Goal: Find specific page/section: Find specific page/section

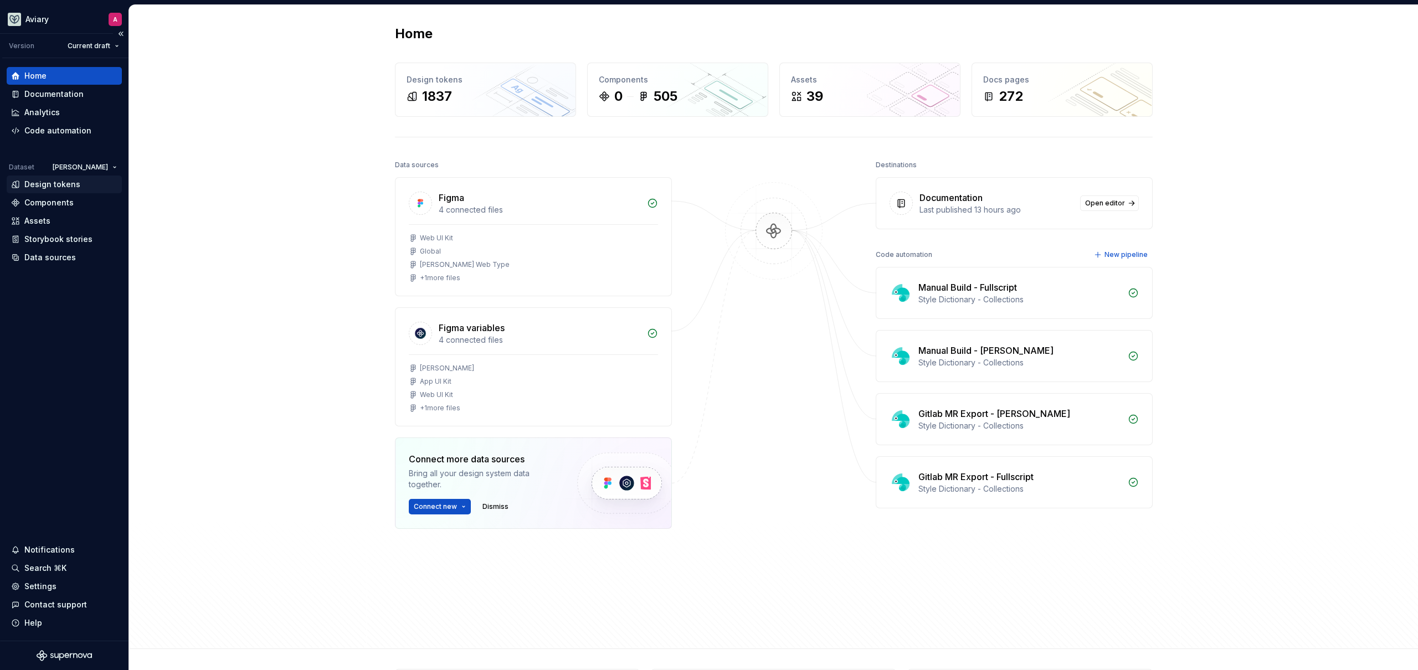
click at [64, 183] on div "Design tokens" at bounding box center [52, 184] width 56 height 11
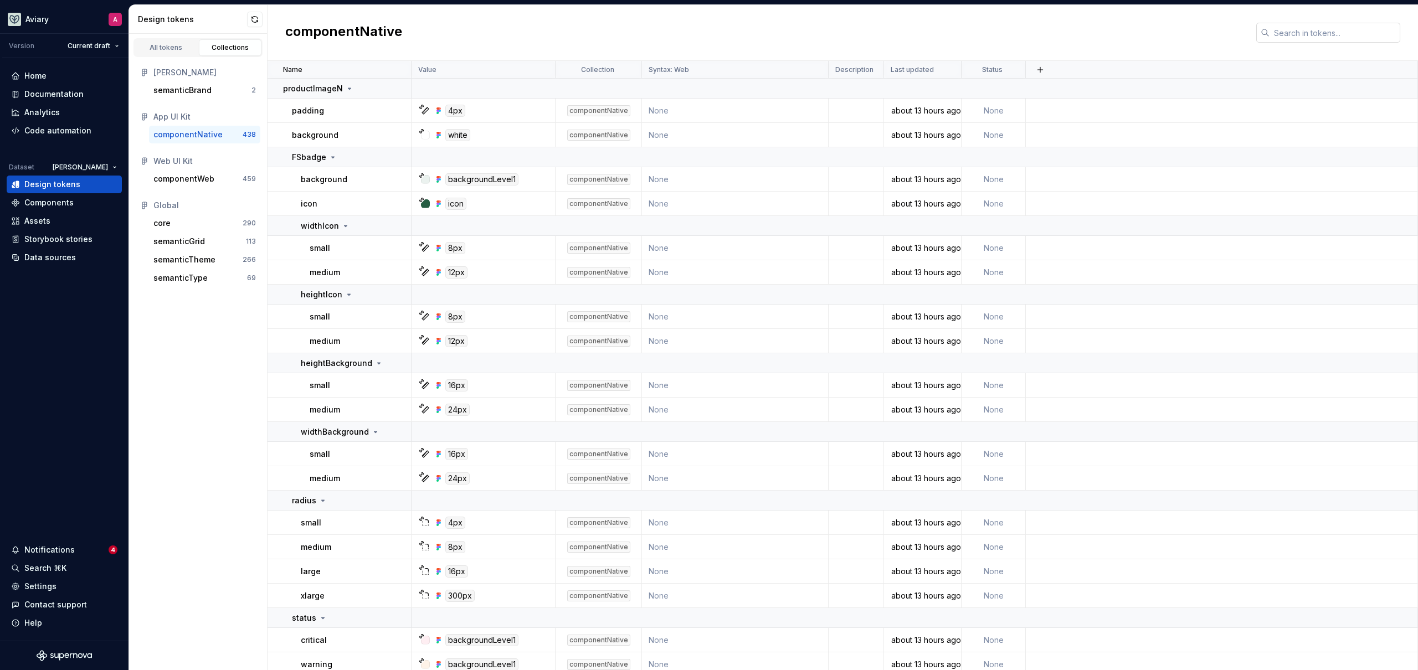
click at [1287, 34] on input "text" at bounding box center [1334, 33] width 131 height 20
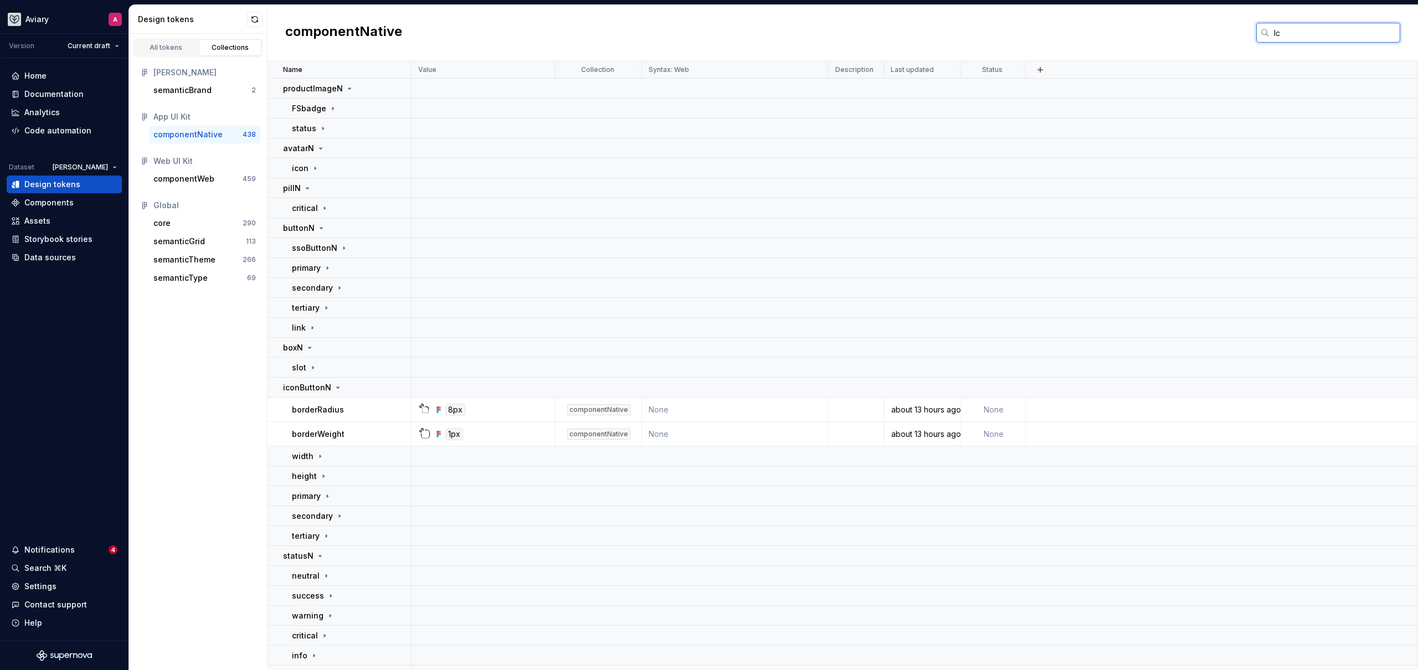
type input "I"
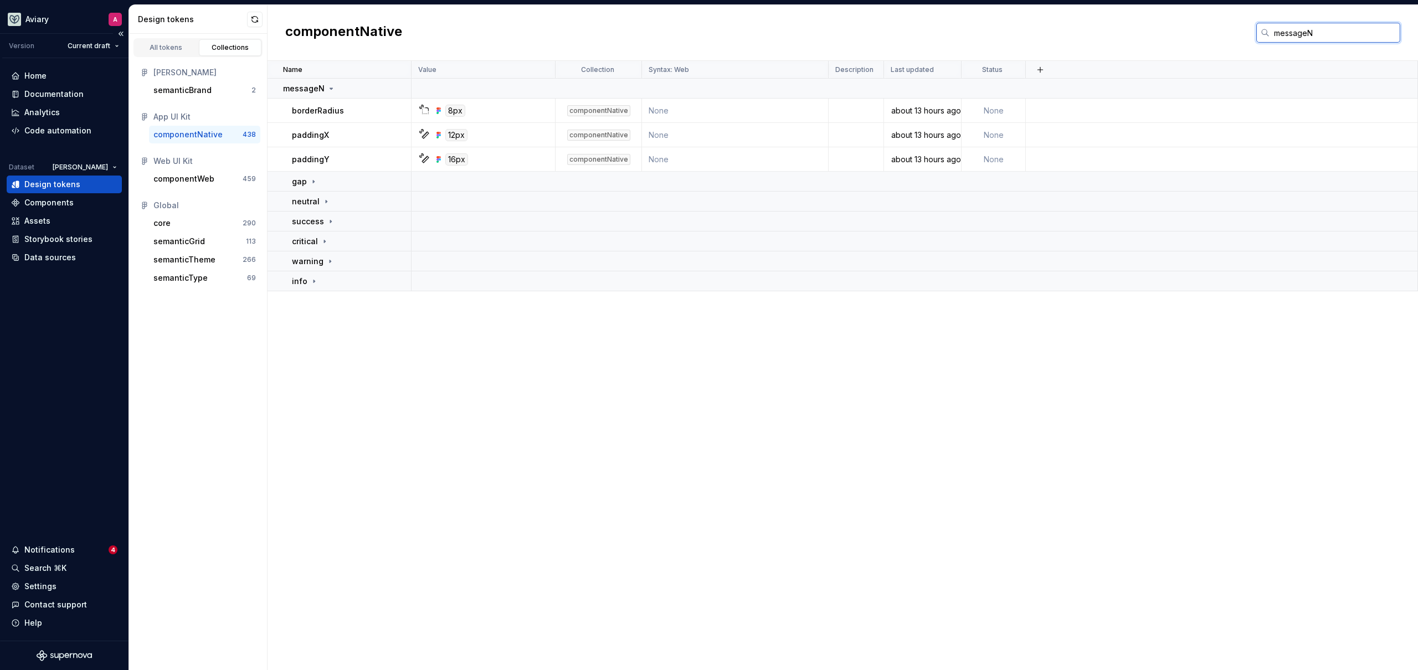
type input "messageN"
